Goal: Task Accomplishment & Management: Manage account settings

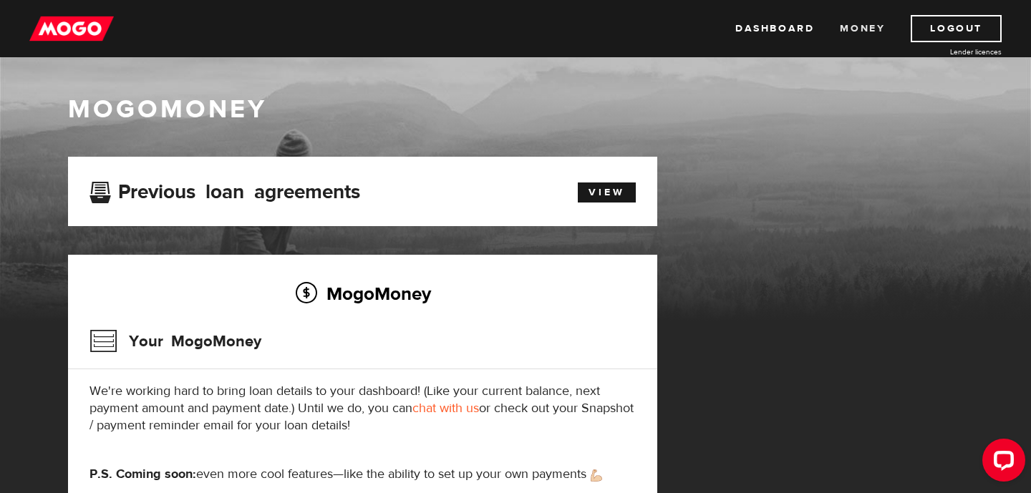
click at [865, 27] on link "Money" at bounding box center [861, 28] width 45 height 27
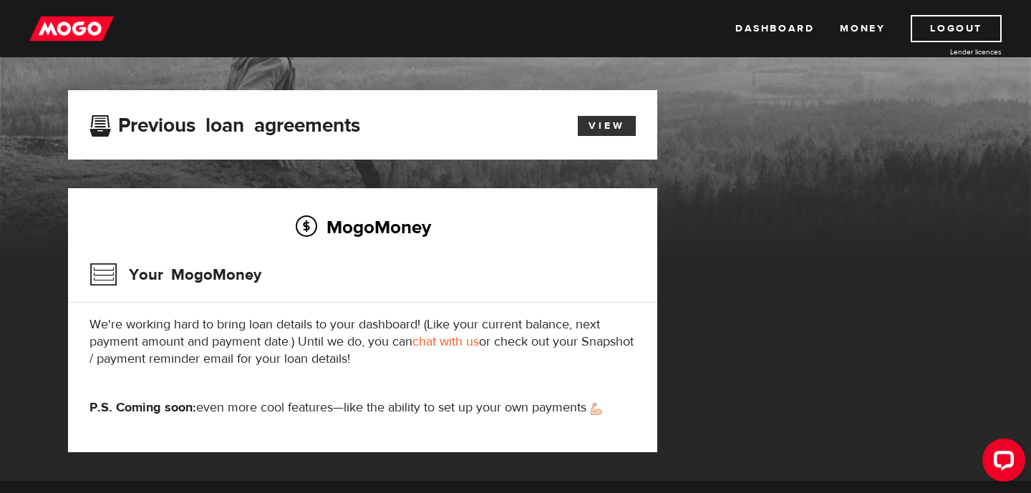
scroll to position [69, 0]
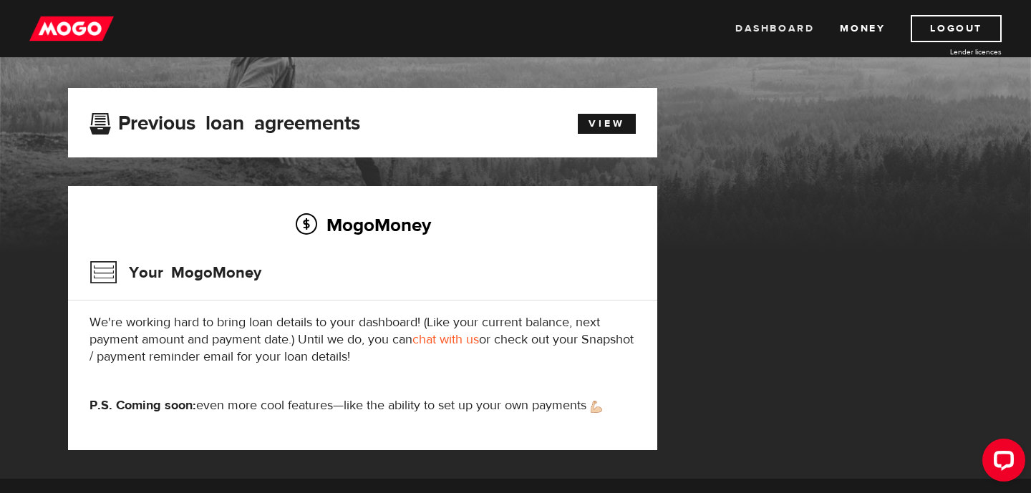
click at [755, 34] on link "Dashboard" at bounding box center [774, 28] width 79 height 27
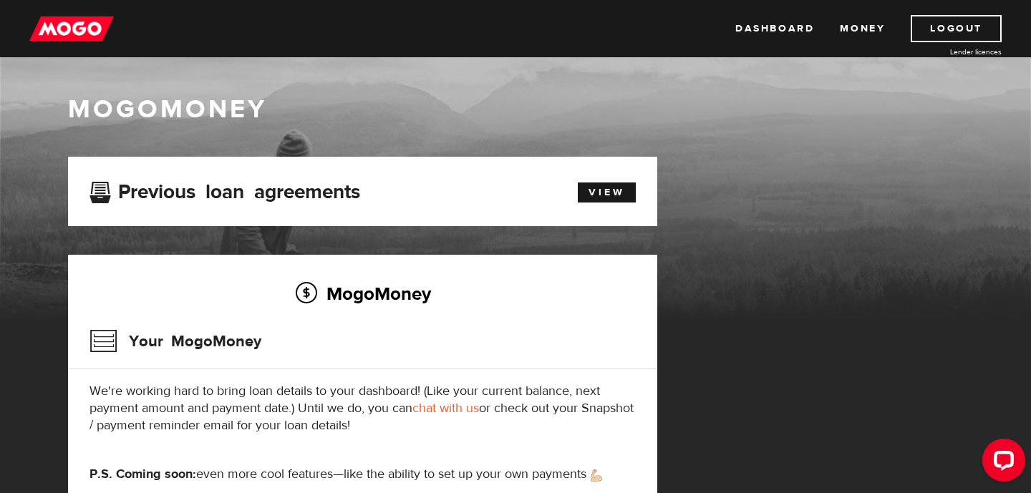
click at [607, 179] on div "View" at bounding box center [599, 190] width 94 height 24
click at [607, 189] on link "View" at bounding box center [607, 192] width 58 height 20
click at [998, 469] on div "Open LiveChat chat widget" at bounding box center [1003, 459] width 24 height 24
